Goal: Task Accomplishment & Management: Manage account settings

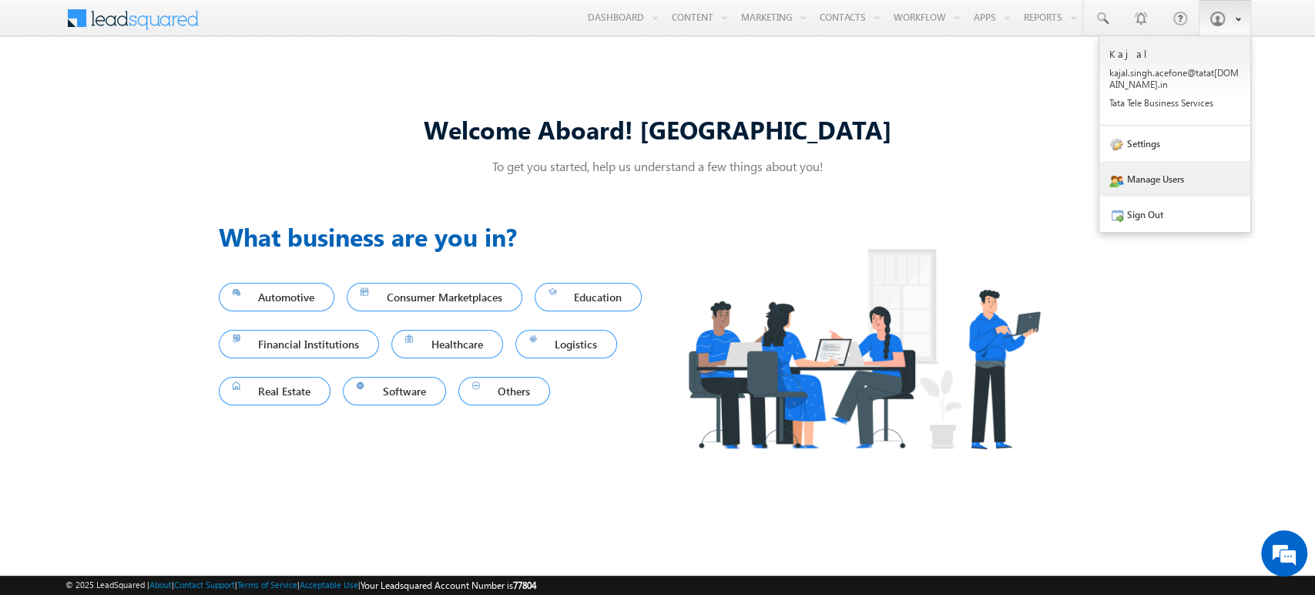
click at [1169, 177] on link "Manage Users" at bounding box center [1174, 178] width 151 height 35
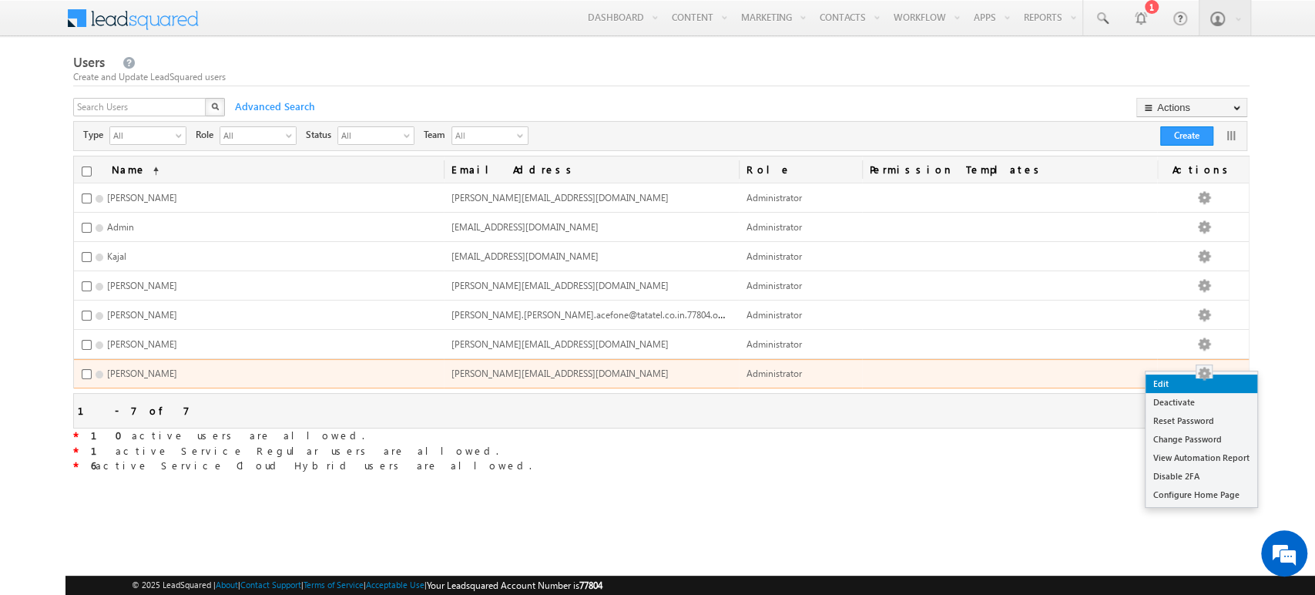
click at [1202, 381] on link "Edit" at bounding box center [1202, 383] width 112 height 18
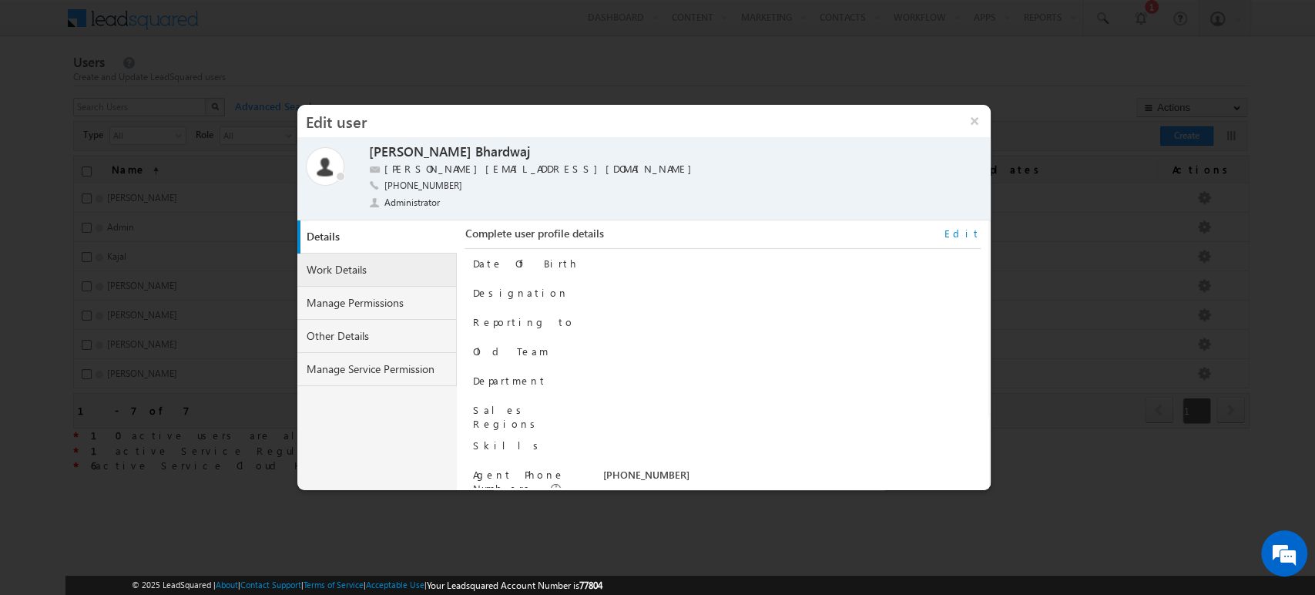
click at [399, 265] on link "Work Details" at bounding box center [377, 269] width 160 height 33
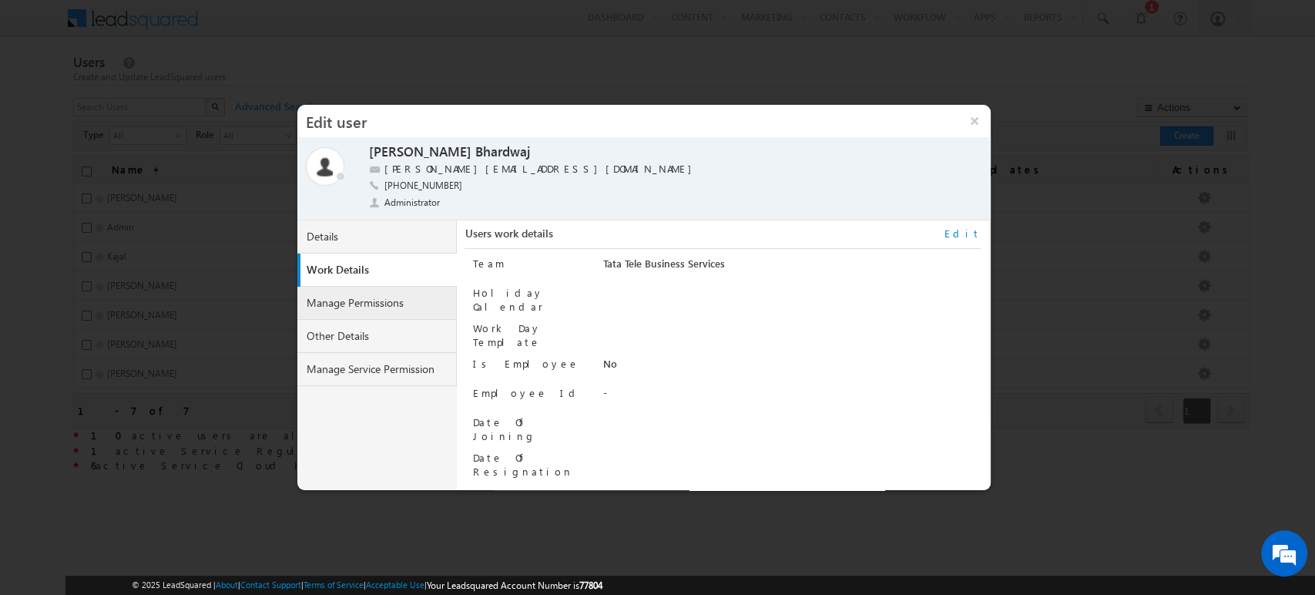
click at [392, 305] on link "Manage Permissions" at bounding box center [377, 303] width 160 height 33
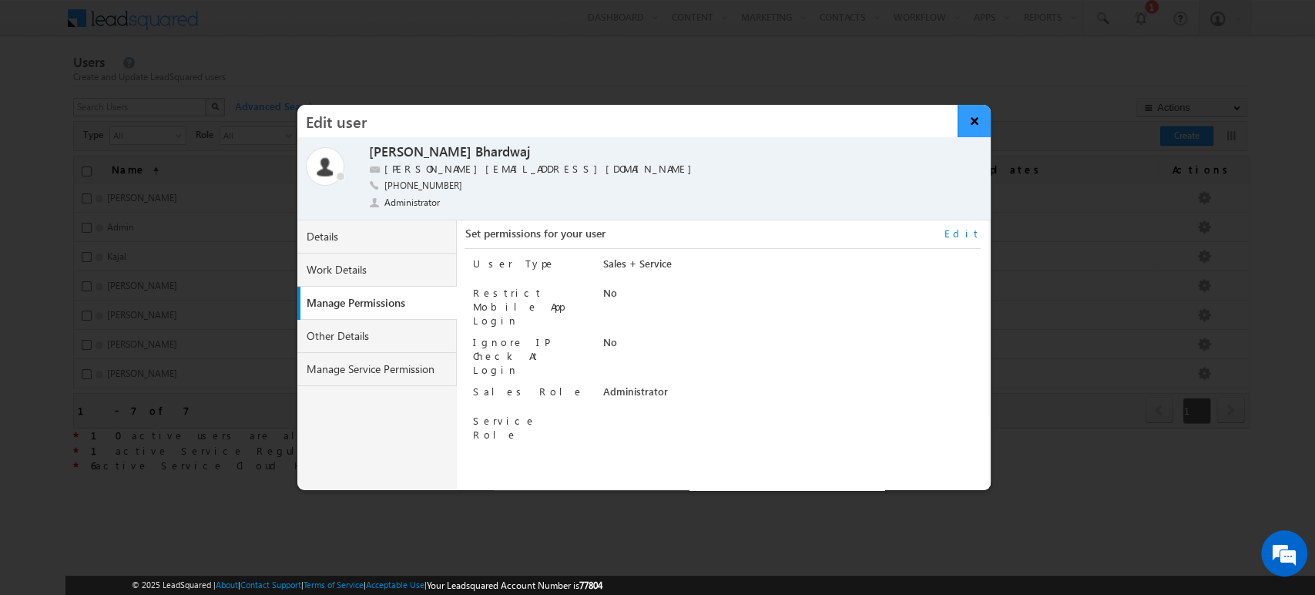
click at [974, 121] on button "×" at bounding box center [974, 121] width 33 height 32
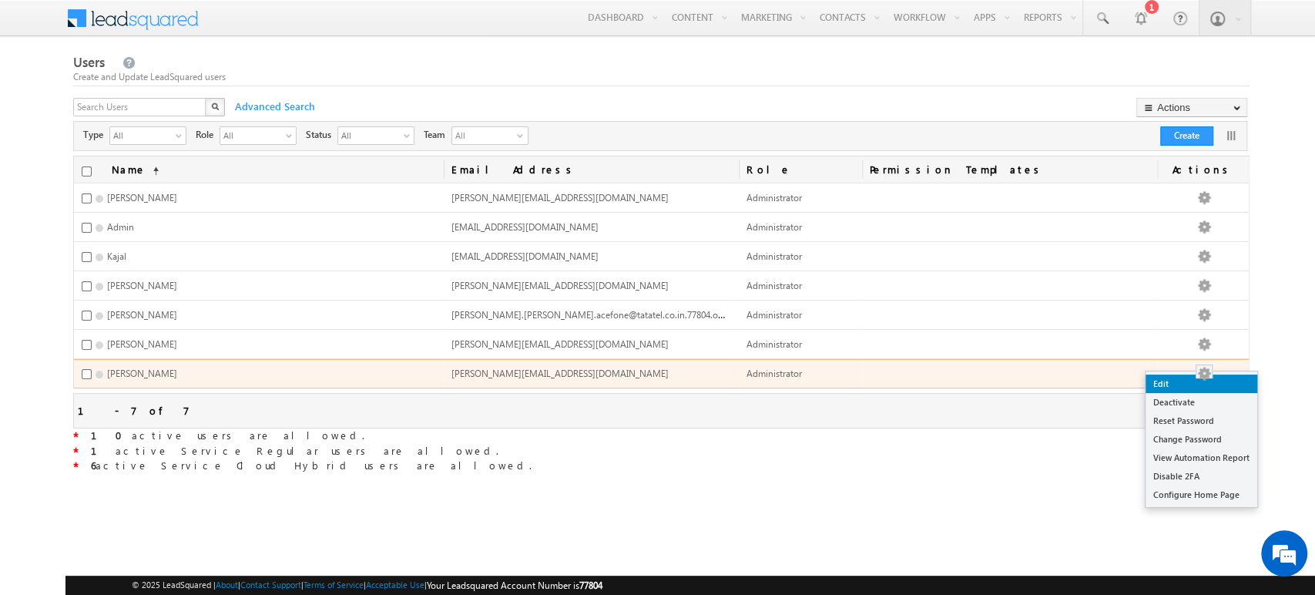
click at [1177, 387] on link "Edit" at bounding box center [1202, 383] width 112 height 18
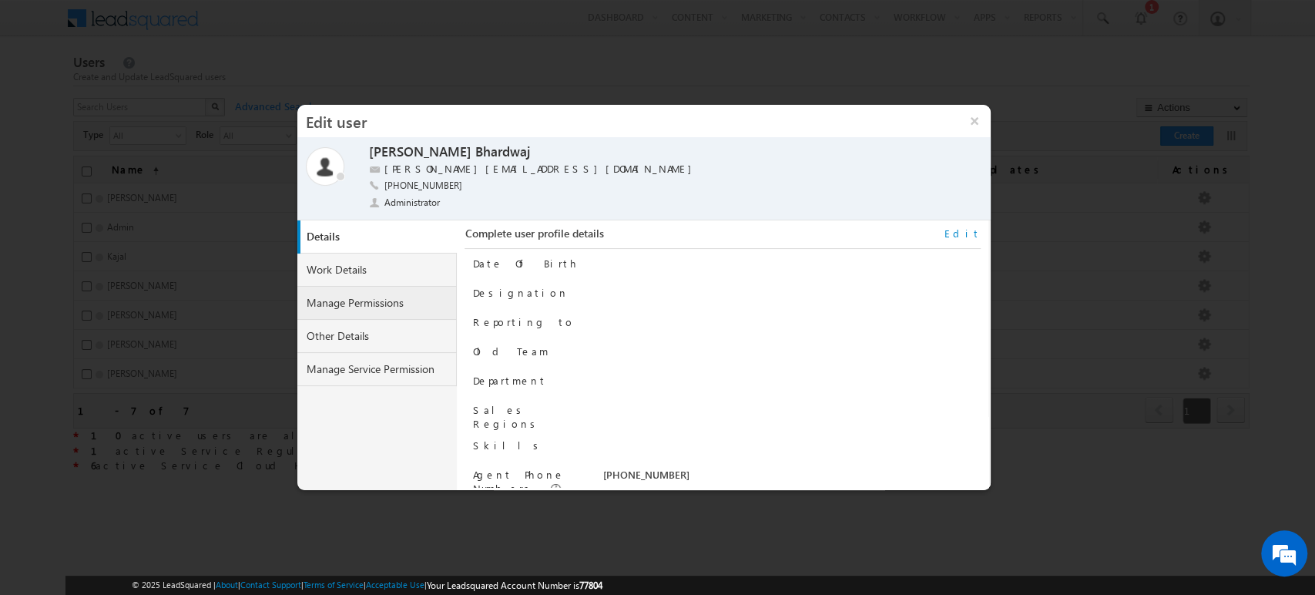
click at [388, 302] on link "Manage Permissions" at bounding box center [377, 303] width 160 height 33
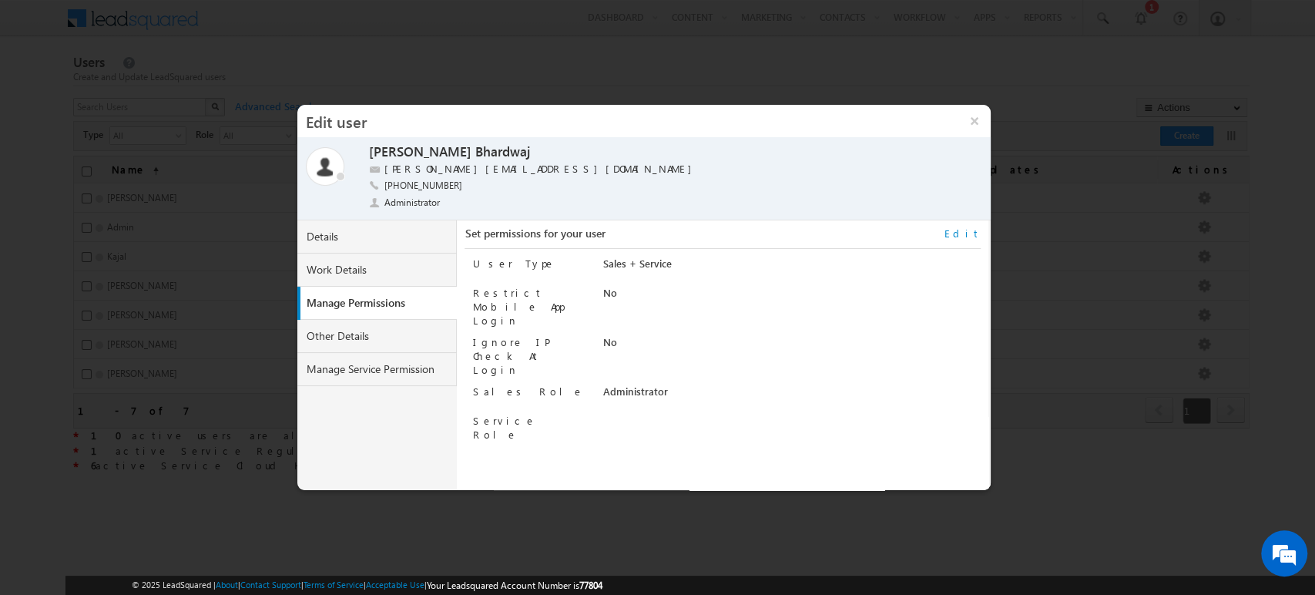
click at [972, 230] on link "Edit" at bounding box center [962, 233] width 36 height 14
click at [677, 267] on select "Regular Service Cloud Sales + Service" at bounding box center [759, 266] width 315 height 18
select select "5"
click at [602, 257] on select "Regular Service Cloud Sales + Service" at bounding box center [759, 266] width 315 height 18
click at [959, 470] on button "Save" at bounding box center [954, 470] width 47 height 22
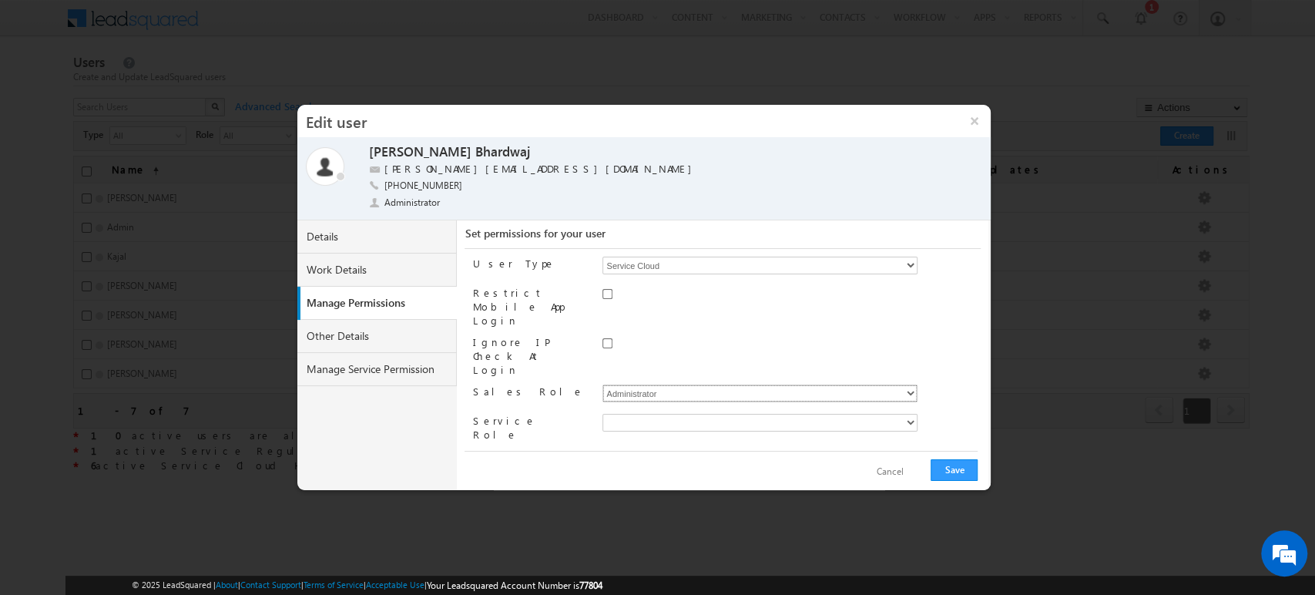
click at [733, 384] on select "Administrator Marketing User Sales Manager Sales User" at bounding box center [759, 393] width 315 height 18
click at [602, 384] on select "Administrator Marketing User Sales Manager Sales User" at bounding box center [759, 393] width 315 height 18
click at [948, 467] on button "Save" at bounding box center [954, 470] width 47 height 22
click at [796, 384] on select "Administrator Marketing User Sales Manager Sales User" at bounding box center [759, 393] width 315 height 18
select select "Sales_Manager"
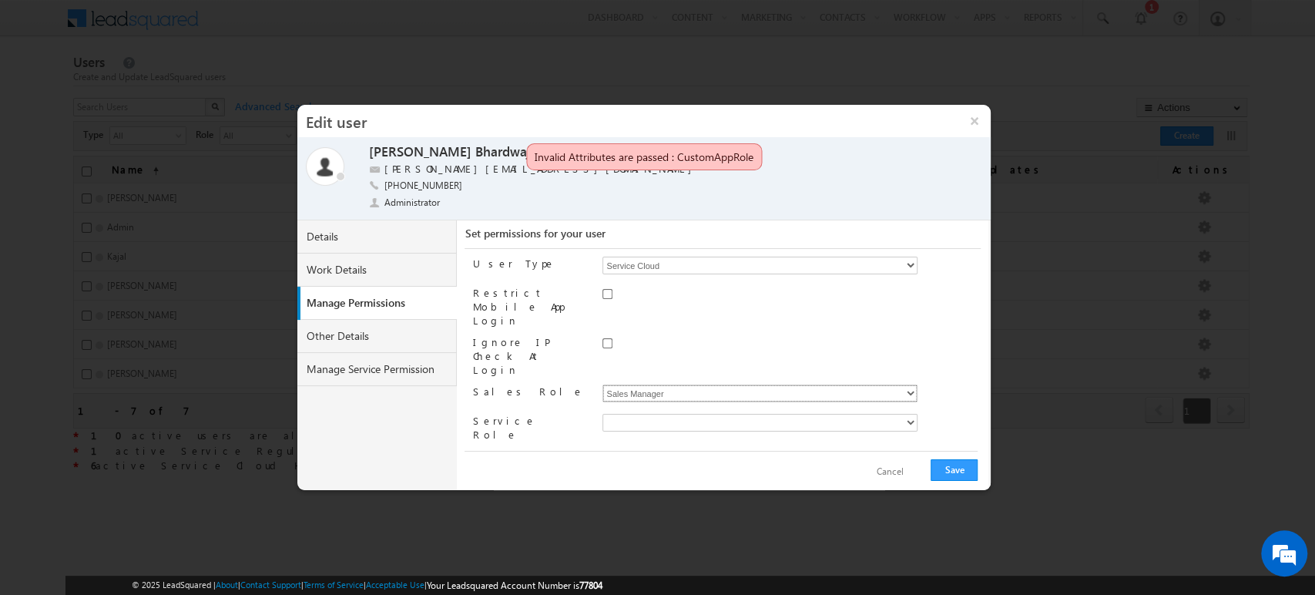
click at [602, 384] on select "Administrator Marketing User Sales Manager Sales User" at bounding box center [759, 393] width 315 height 18
click at [957, 470] on button "Save" at bounding box center [954, 470] width 47 height 22
click at [984, 112] on button "×" at bounding box center [974, 121] width 33 height 32
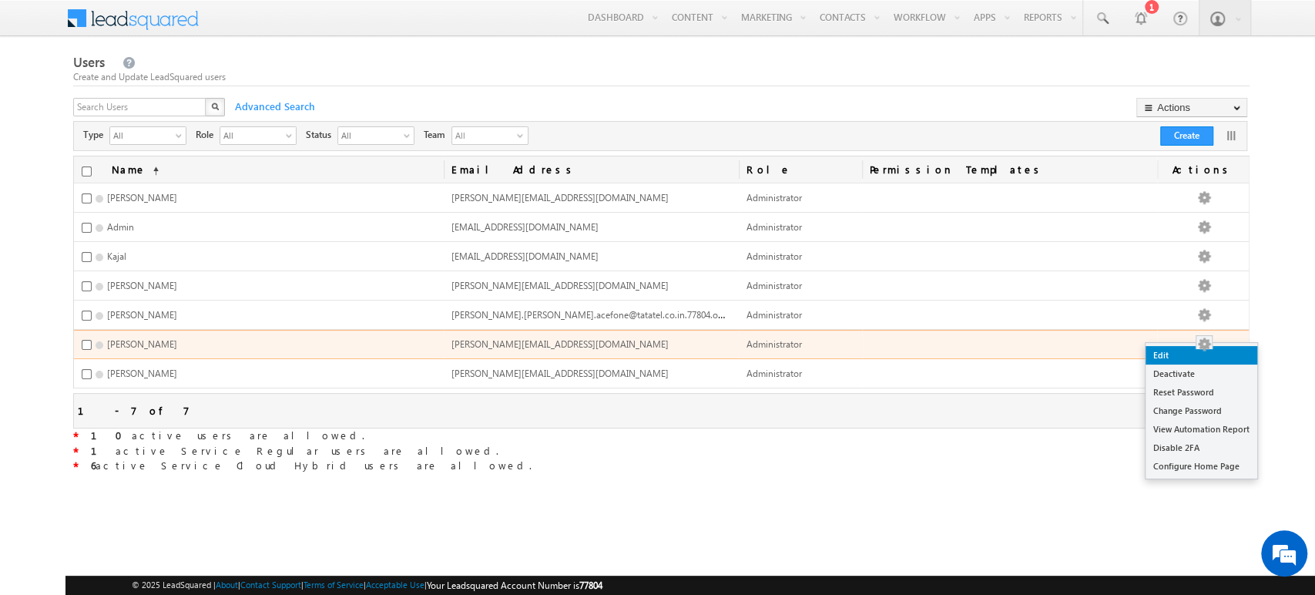
click at [1187, 357] on link "Edit" at bounding box center [1202, 355] width 112 height 18
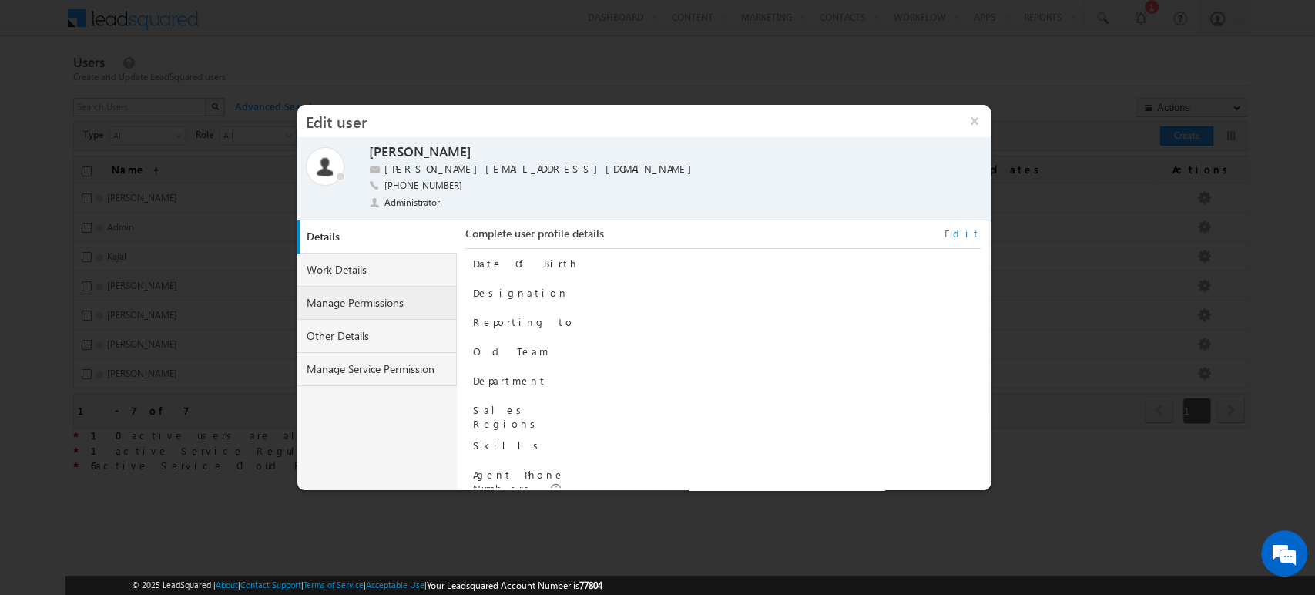
click at [368, 307] on link "Manage Permissions" at bounding box center [377, 303] width 160 height 33
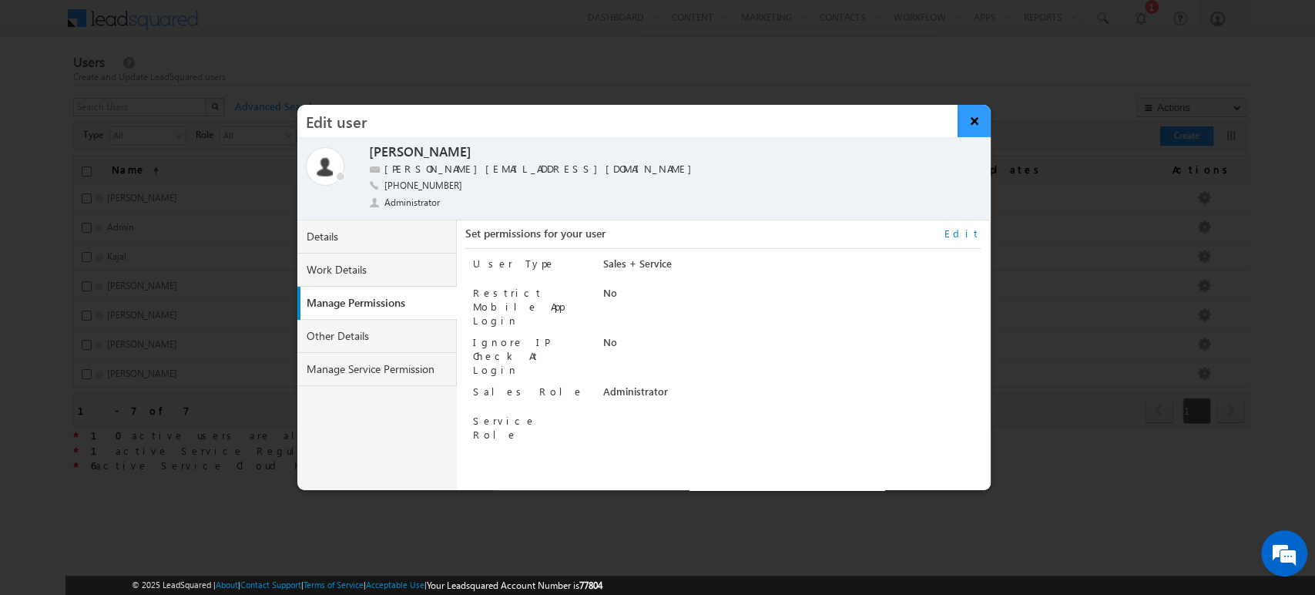
click at [983, 119] on button "×" at bounding box center [974, 121] width 33 height 32
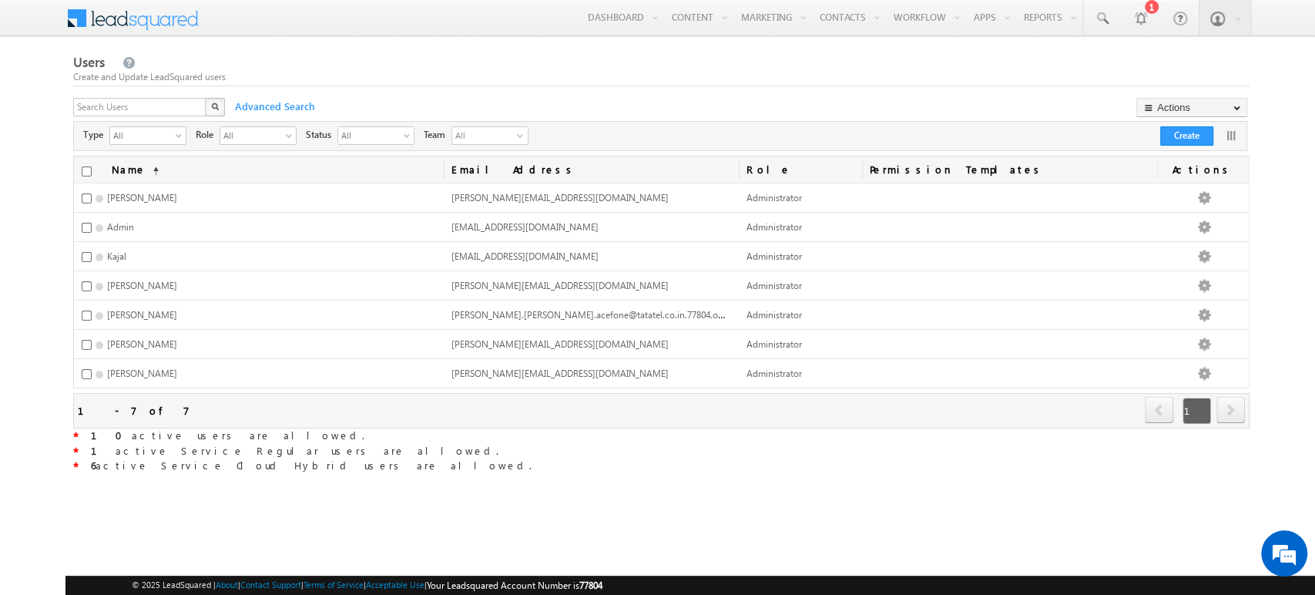
click at [983, 119] on div "X Advanced Search Actions Import Users Update via CSV Export Users Bulk Update …" at bounding box center [659, 109] width 1173 height 23
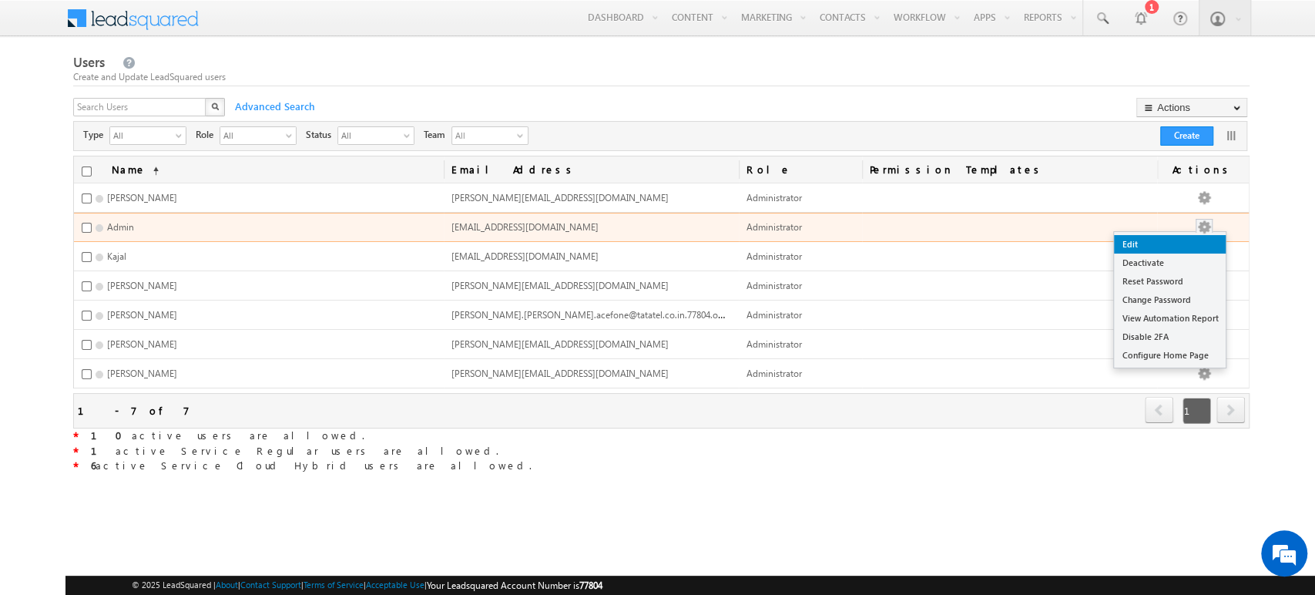
click at [1200, 237] on link "Edit" at bounding box center [1170, 244] width 112 height 18
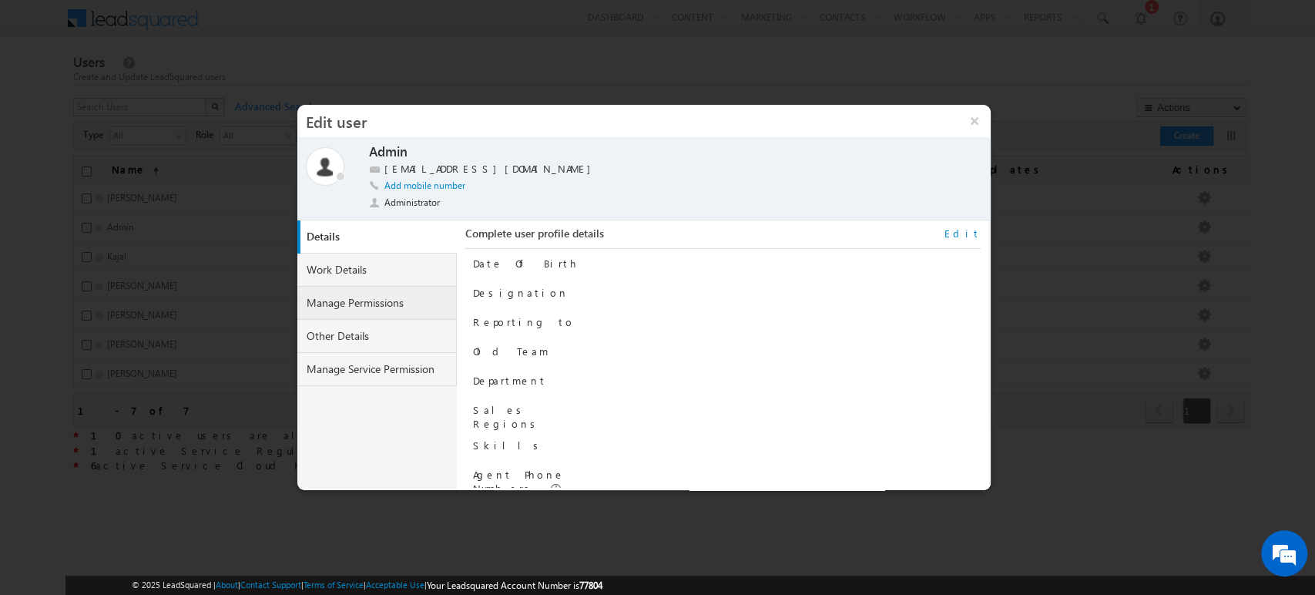
click at [404, 305] on link "Manage Permissions" at bounding box center [377, 303] width 160 height 33
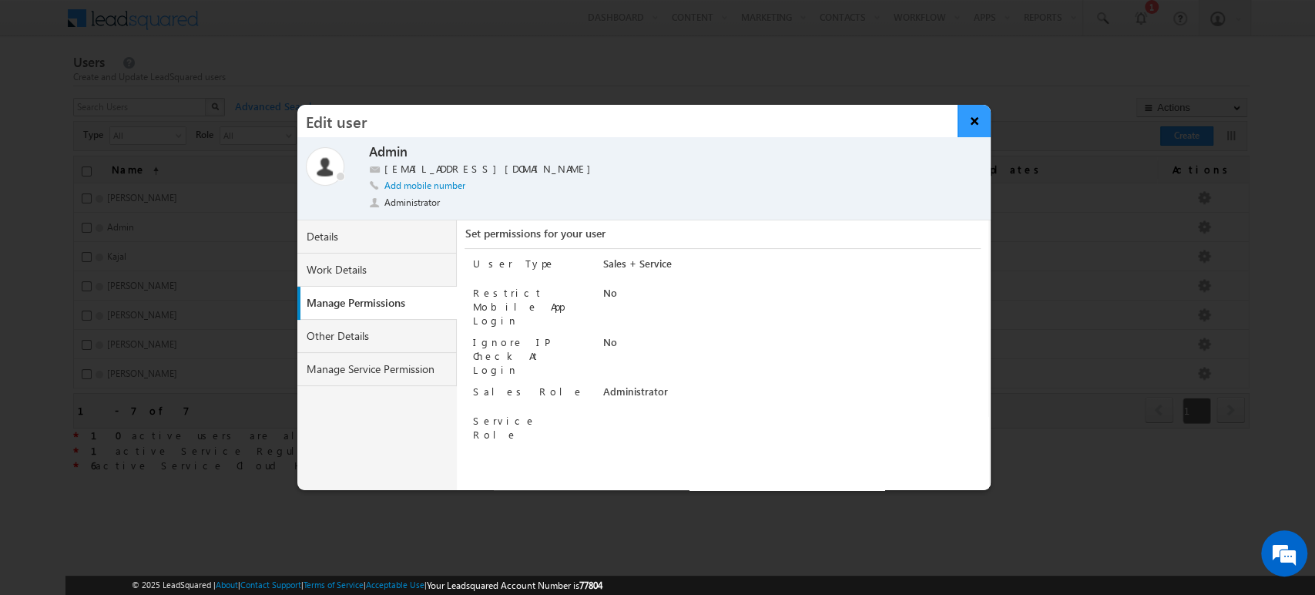
click at [961, 124] on button "×" at bounding box center [974, 121] width 33 height 32
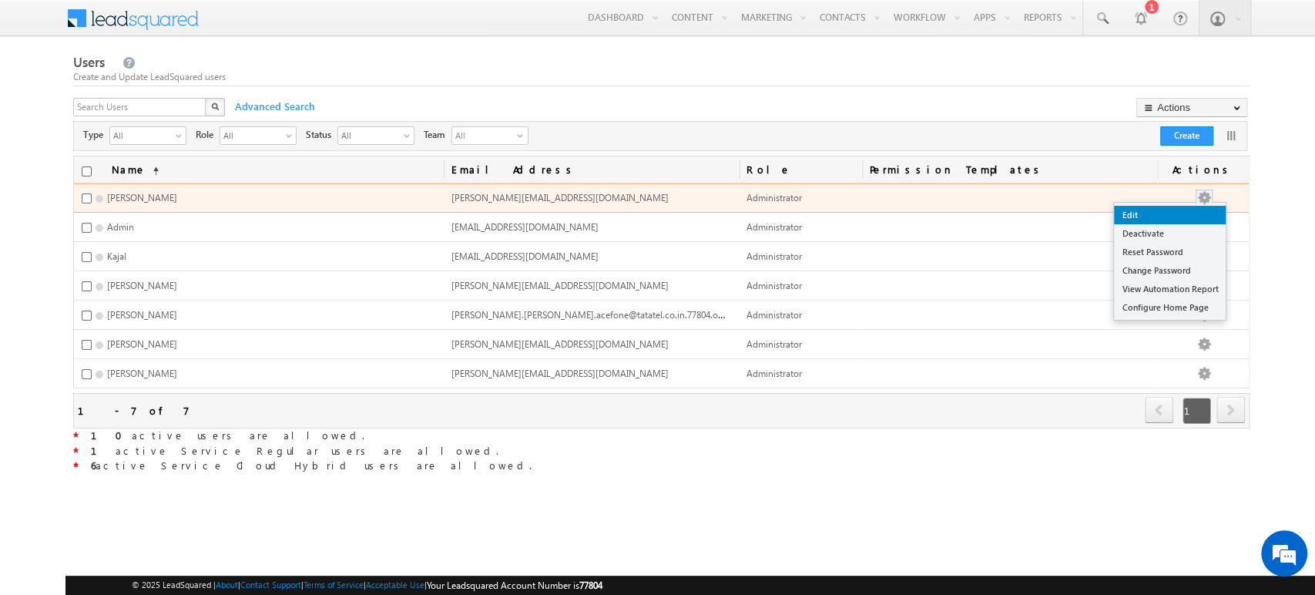
click at [1193, 213] on link "Edit" at bounding box center [1170, 215] width 112 height 18
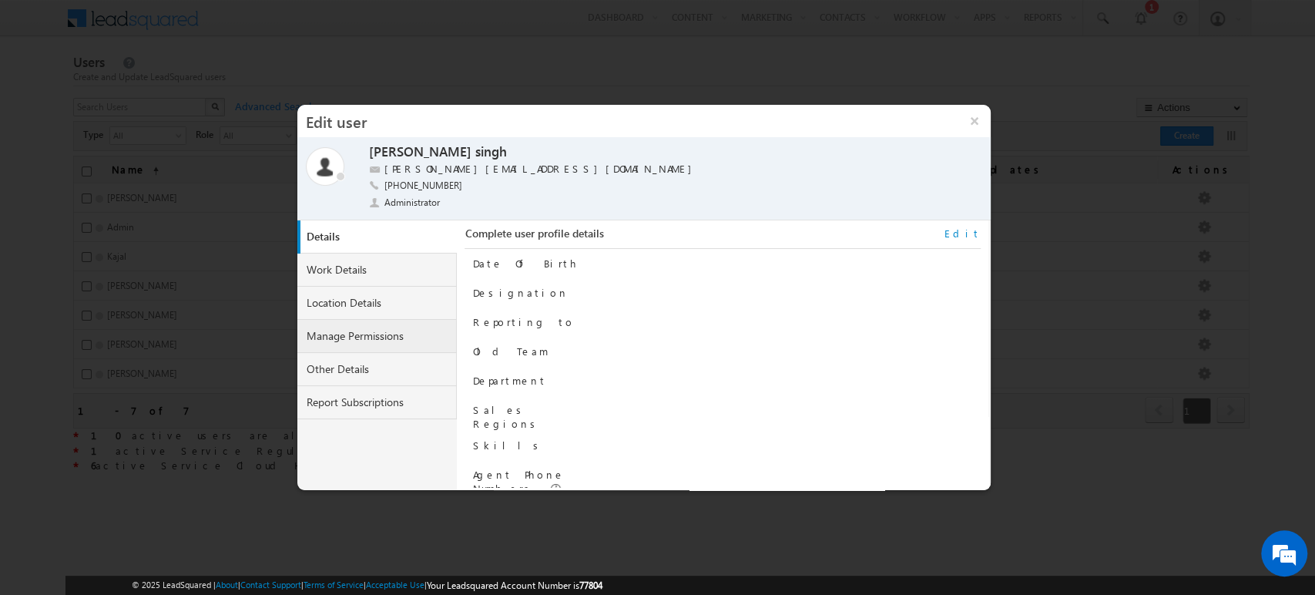
click at [365, 334] on link "Manage Permissions" at bounding box center [377, 336] width 160 height 33
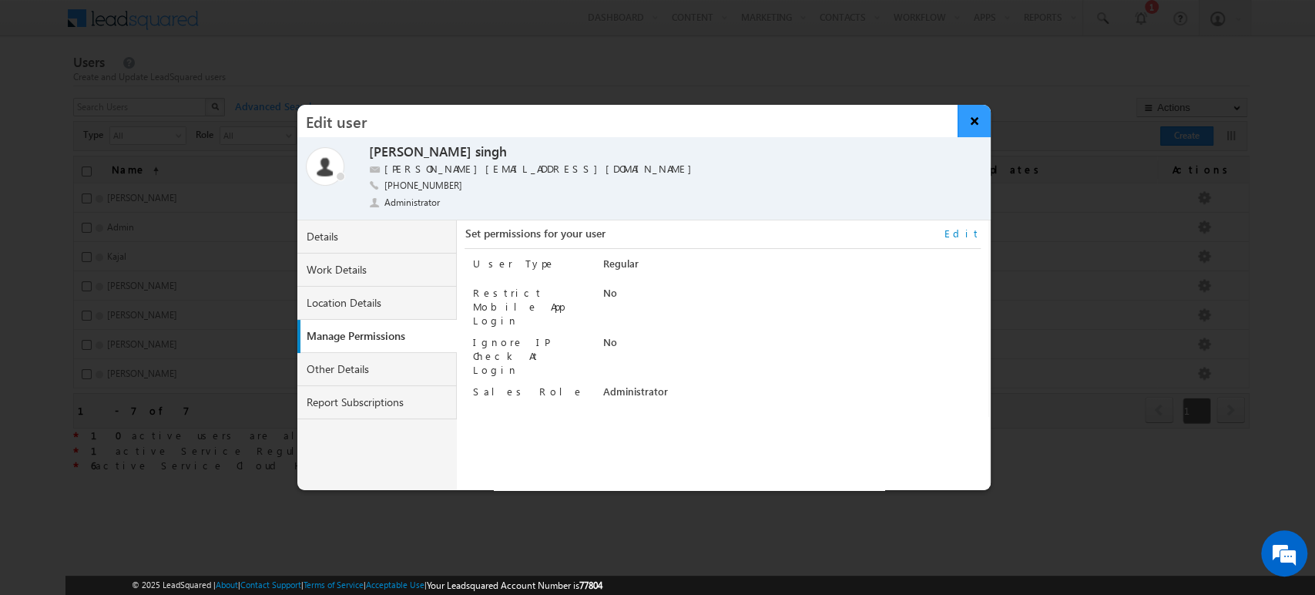
click at [981, 109] on button "×" at bounding box center [974, 121] width 33 height 32
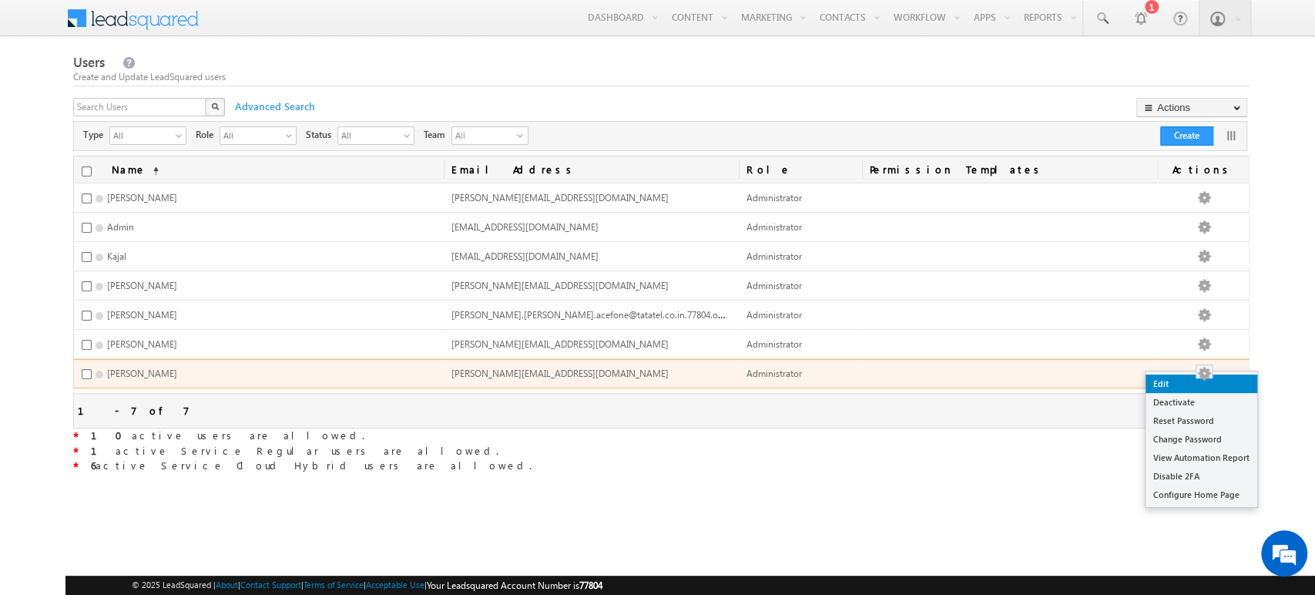
click at [1197, 382] on link "Edit" at bounding box center [1202, 383] width 112 height 18
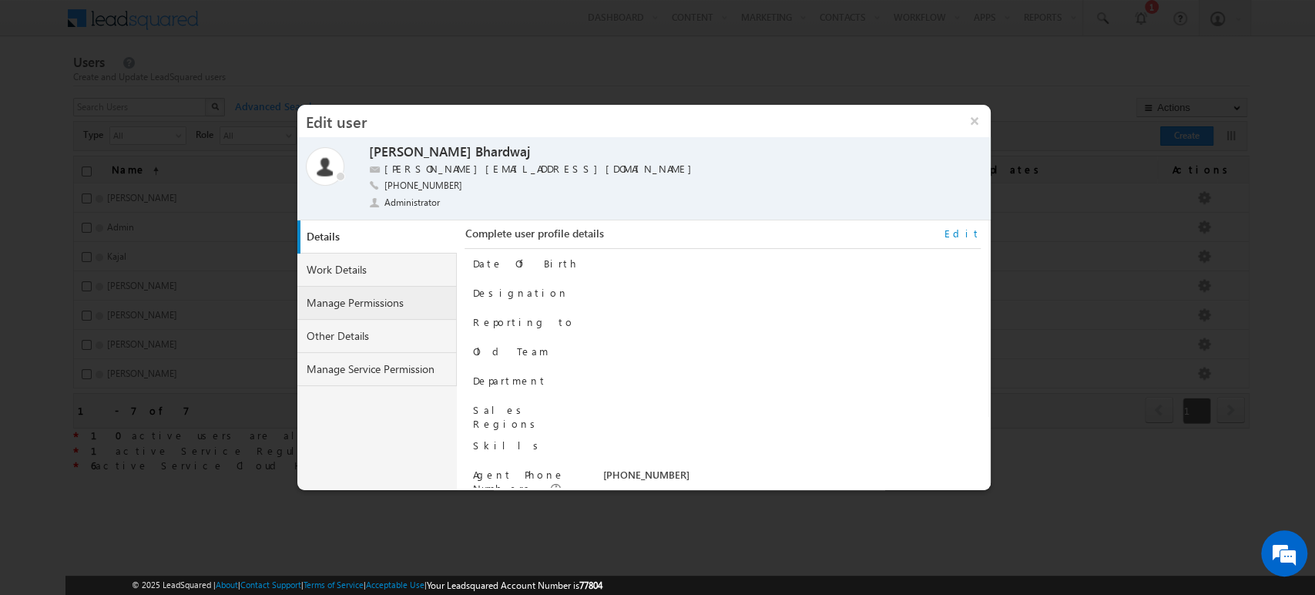
click at [390, 304] on link "Manage Permissions" at bounding box center [377, 303] width 160 height 33
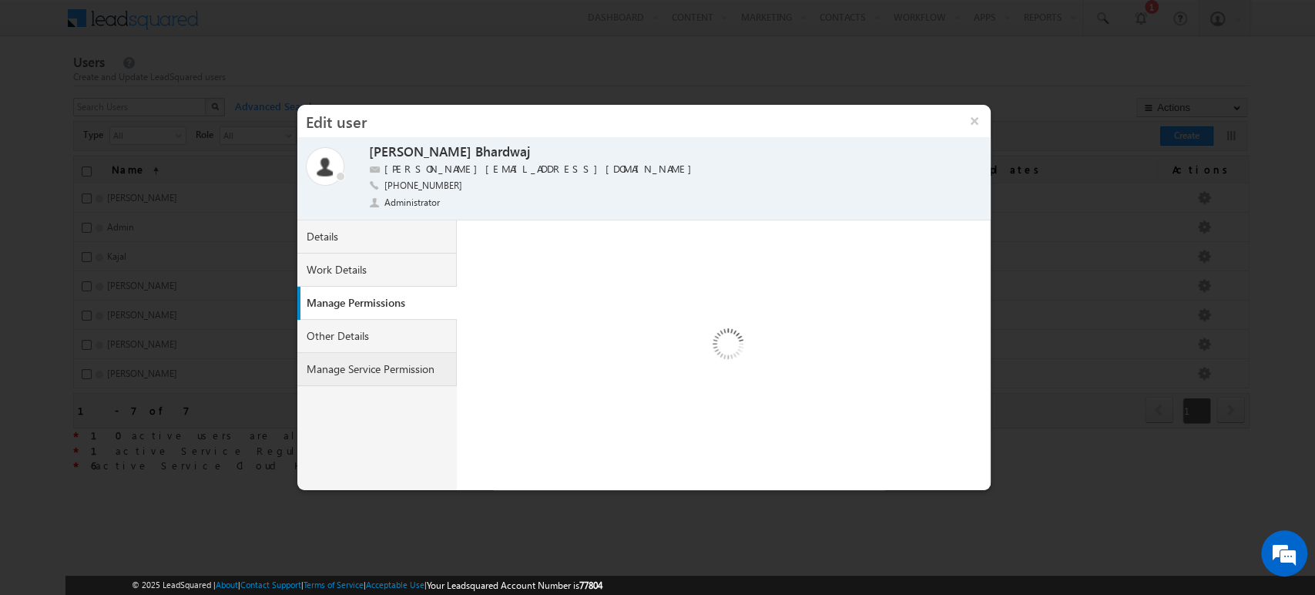
click at [425, 378] on link "Manage Service Permission" at bounding box center [377, 369] width 160 height 33
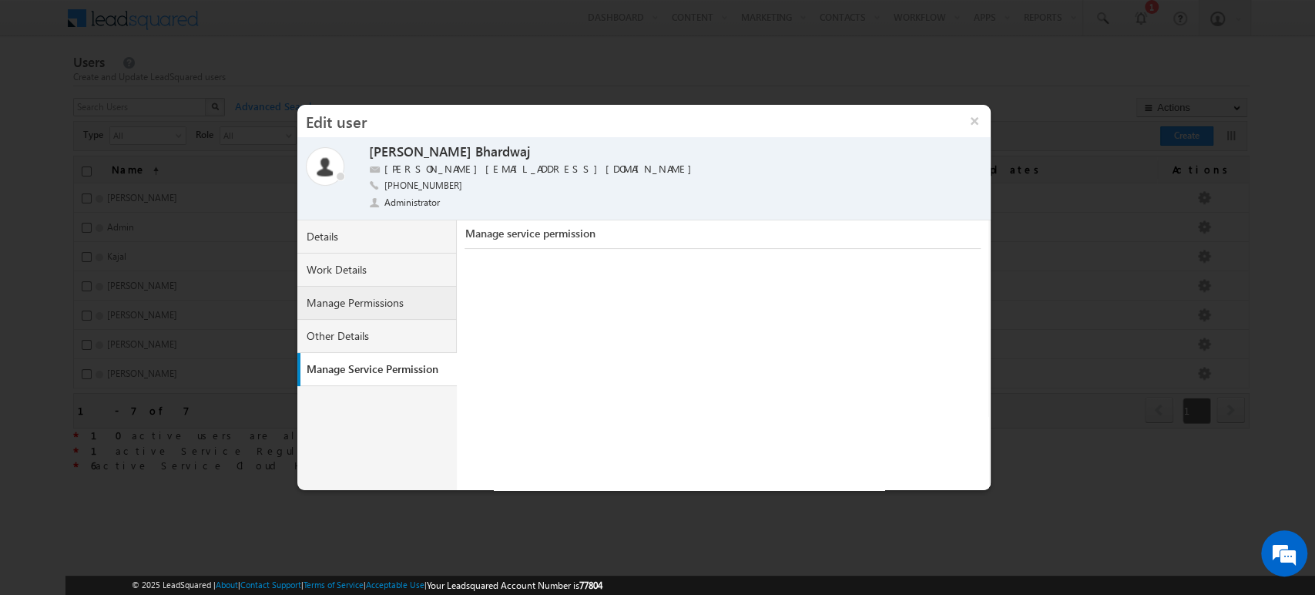
click at [385, 310] on link "Manage Permissions" at bounding box center [377, 303] width 160 height 33
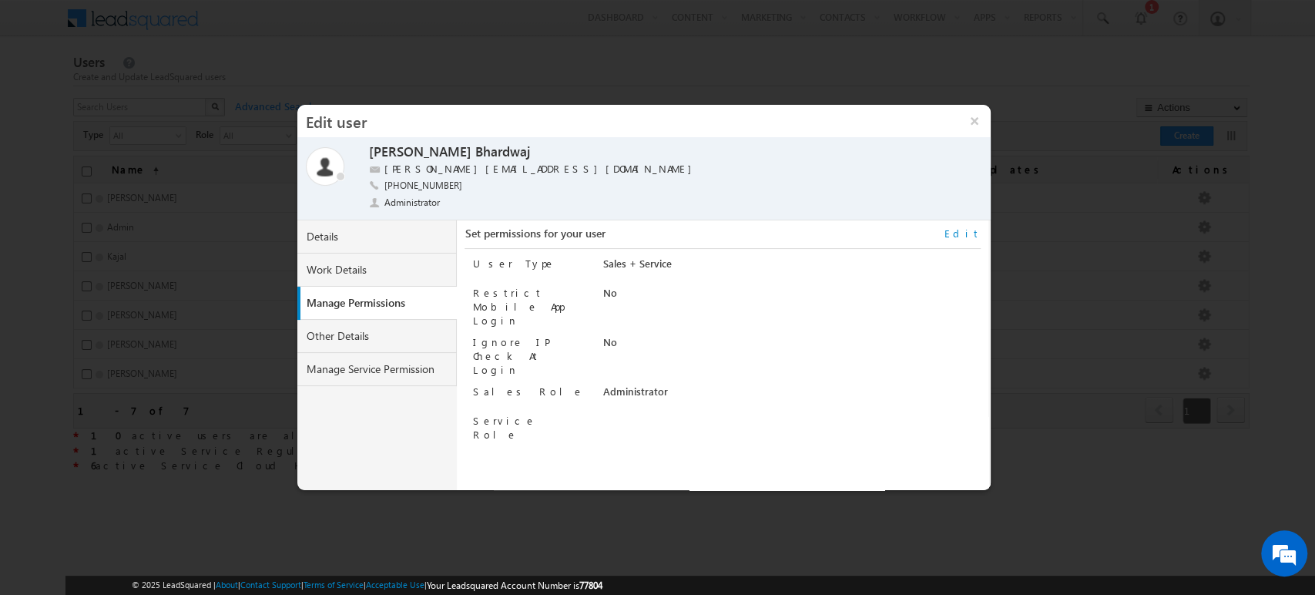
click at [974, 233] on link "Edit" at bounding box center [962, 233] width 36 height 14
click at [735, 414] on select at bounding box center [759, 423] width 315 height 18
click at [716, 414] on select at bounding box center [759, 423] width 315 height 18
click at [699, 414] on select at bounding box center [759, 423] width 315 height 18
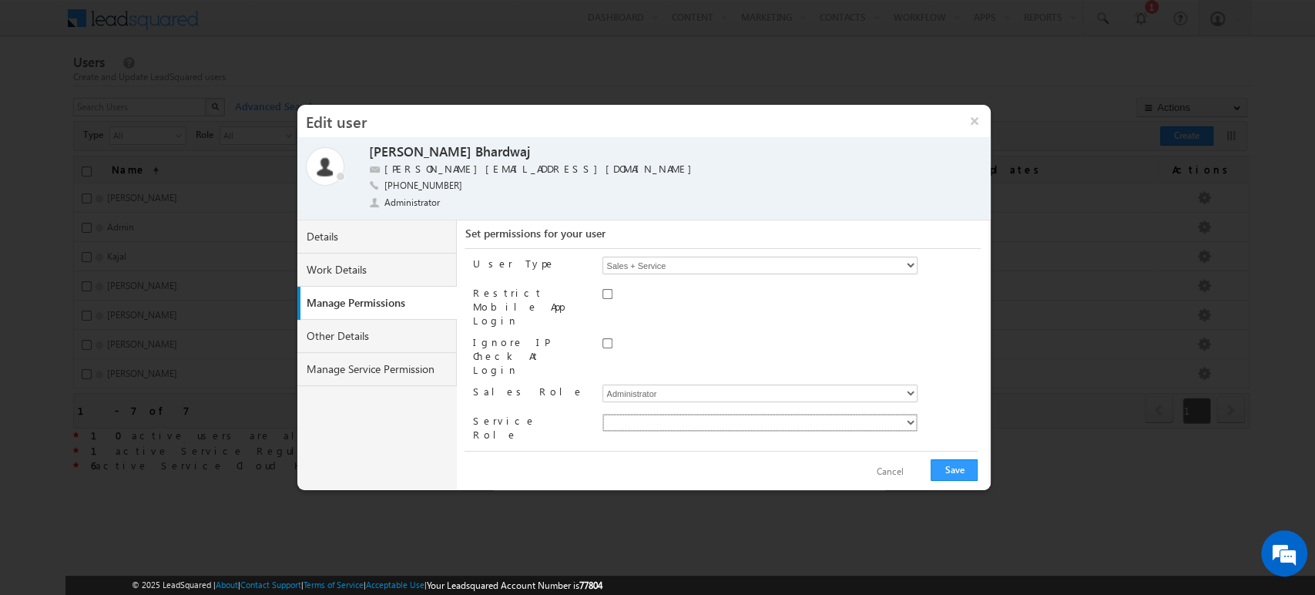
click at [602, 414] on select at bounding box center [759, 423] width 315 height 18
click at [699, 414] on select at bounding box center [759, 423] width 315 height 18
click at [616, 294] on div at bounding box center [790, 297] width 377 height 22
click at [720, 267] on select "Regular Service Cloud Sales + Service" at bounding box center [759, 266] width 315 height 18
select select "5"
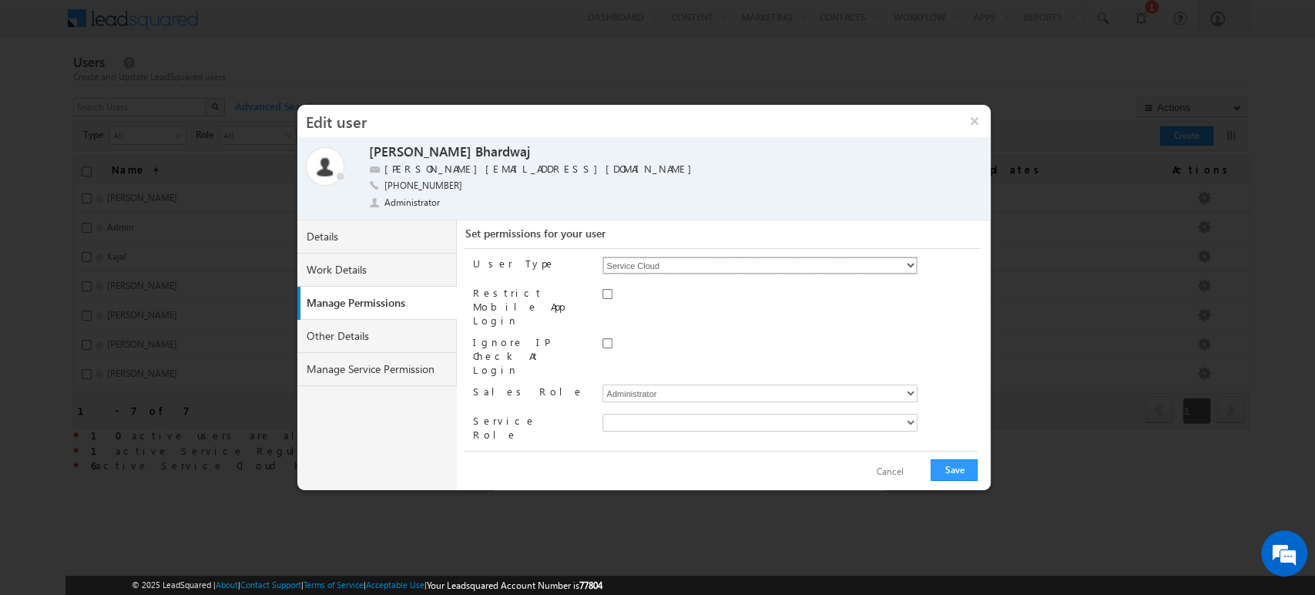
click at [602, 257] on select "Regular Service Cloud Sales + Service" at bounding box center [759, 266] width 315 height 18
click at [616, 335] on div at bounding box center [790, 346] width 377 height 22
click at [610, 338] on input "Ignore IP Check At Login" at bounding box center [607, 343] width 10 height 10
checkbox input "true"
click at [965, 471] on button "Save" at bounding box center [954, 470] width 47 height 22
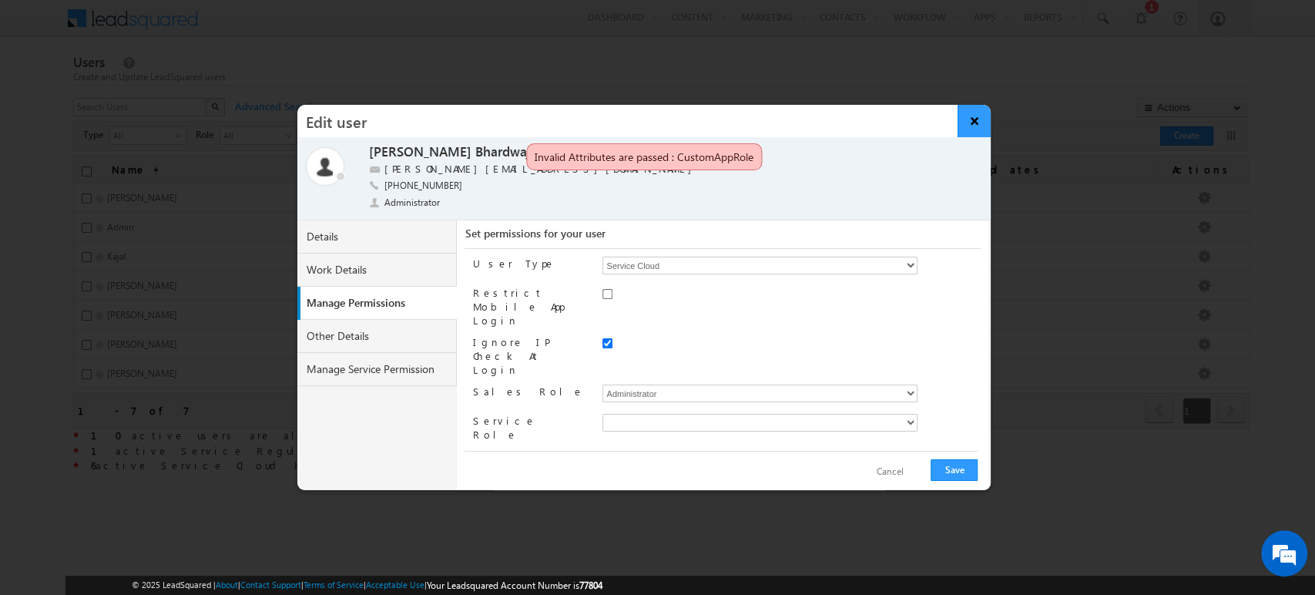
click at [975, 113] on button "×" at bounding box center [974, 121] width 33 height 32
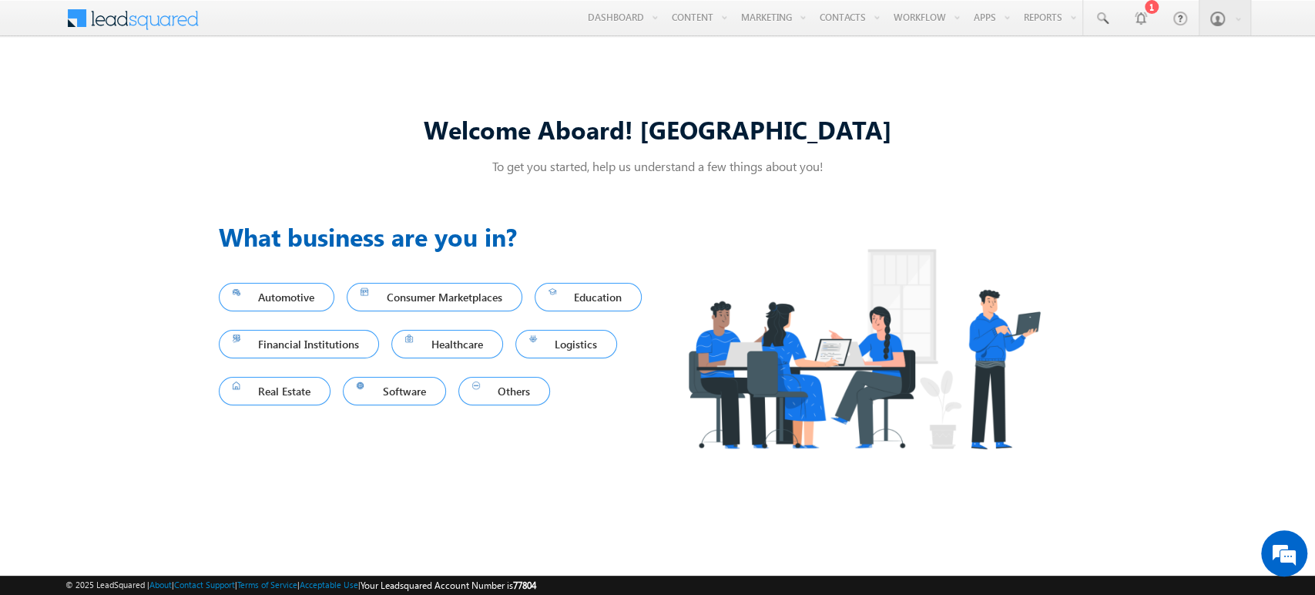
click at [536, 579] on span "77804" at bounding box center [524, 585] width 23 height 12
click at [567, 583] on div "© 2025 LeadSquared | About | Contact Support | Terms of Service | Acceptable Us…" at bounding box center [656, 585] width 1183 height 15
drag, startPoint x: 567, startPoint y: 583, endPoint x: 383, endPoint y: 589, distance: 184.2
click at [383, 589] on div "© 2025 LeadSquared | About | Contact Support | Terms of Service | Acceptable Us…" at bounding box center [656, 585] width 1183 height 15
